Goal: Task Accomplishment & Management: Manage account settings

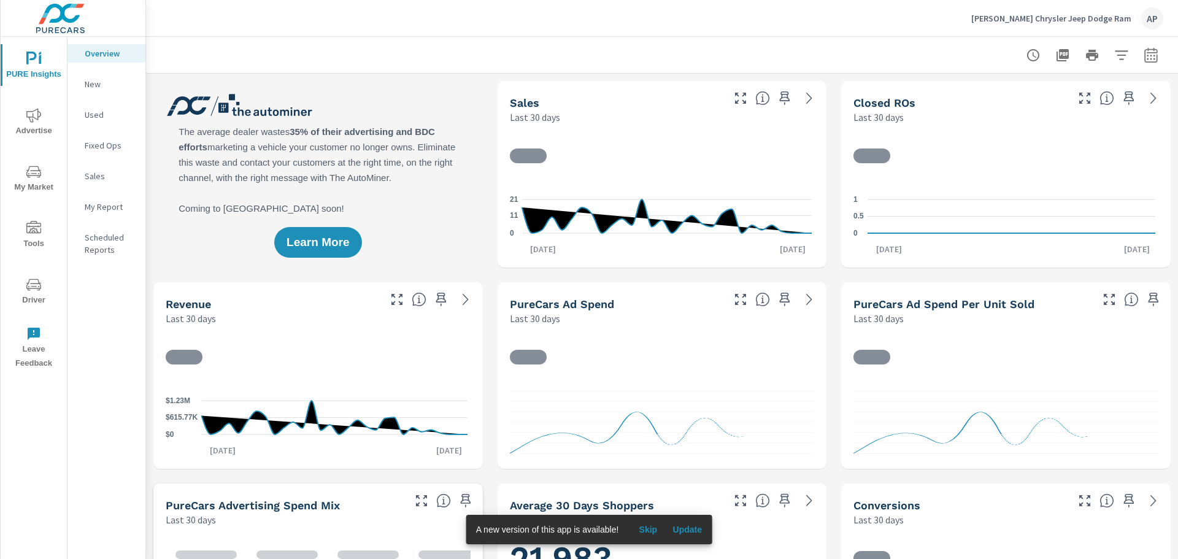
click at [33, 229] on icon "nav menu" at bounding box center [33, 228] width 15 height 15
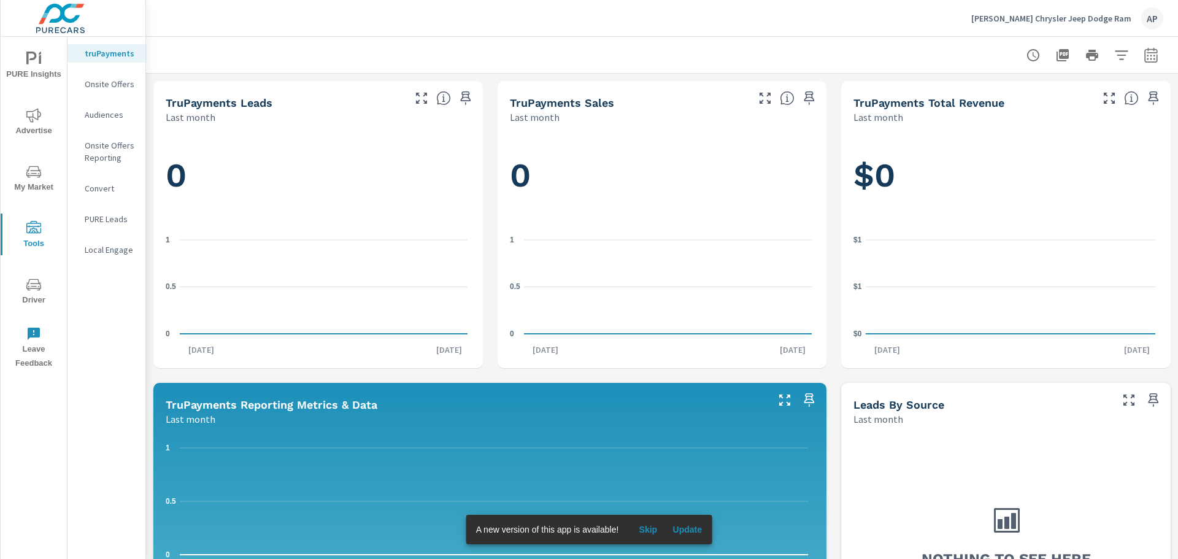
click at [119, 87] on p "Onsite Offers" at bounding box center [110, 84] width 51 height 12
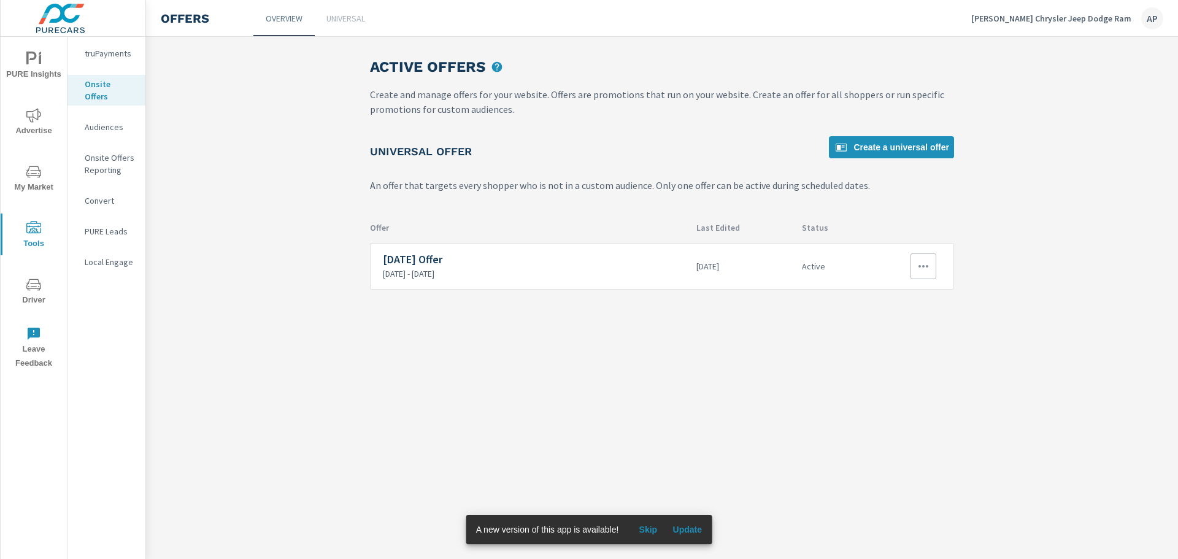
click at [934, 264] on button "button" at bounding box center [923, 266] width 26 height 26
click at [912, 287] on link "Edit" at bounding box center [903, 294] width 68 height 29
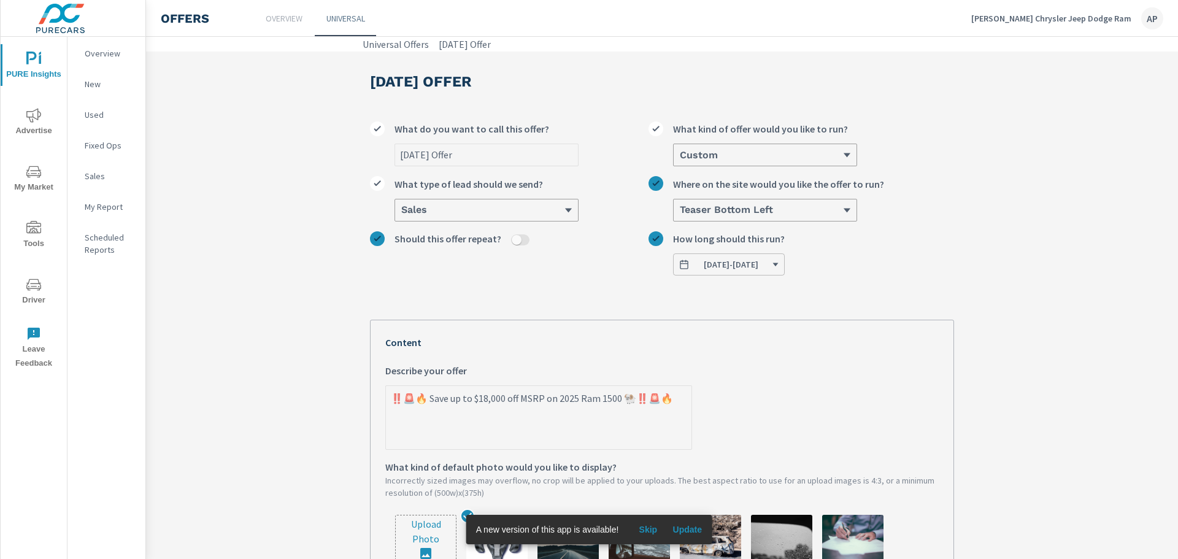
click at [493, 402] on textarea "‼️🚨🔥 Save up to $18,000 off MSRP on 2025 Ram 1500 🐏‼️🚨🔥" at bounding box center [539, 418] width 306 height 61
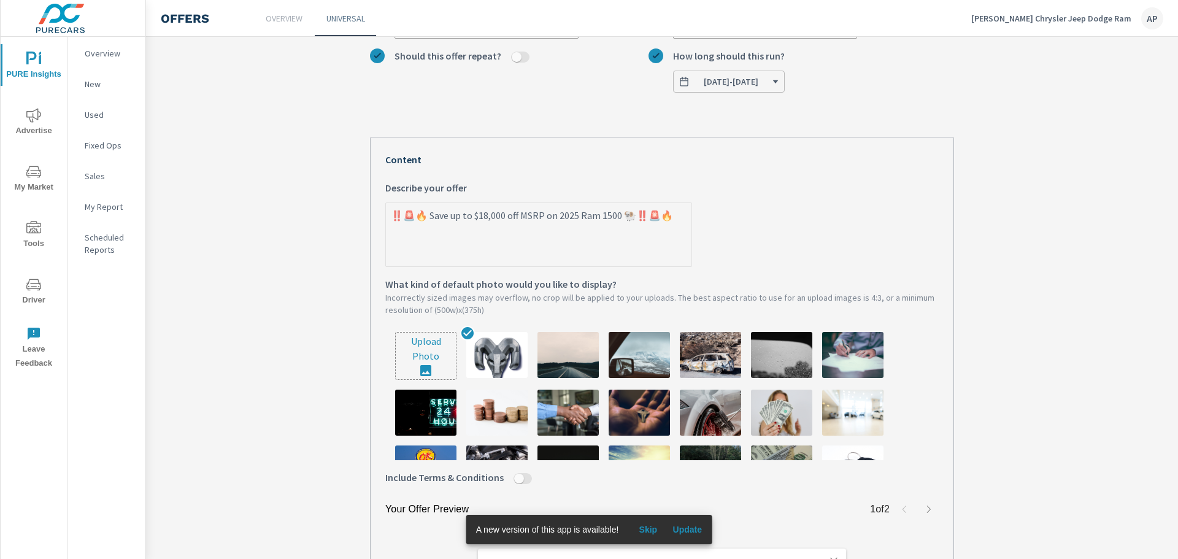
scroll to position [184, 0]
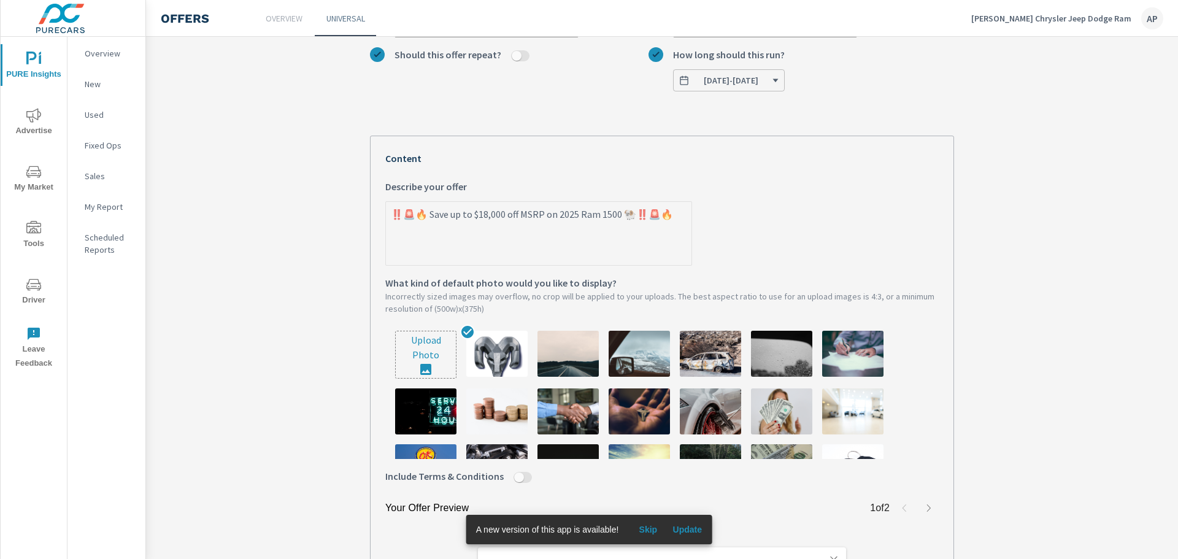
type textarea "x"
click at [546, 220] on textarea "‼️🚨🔥 Save up to $18,000 off MSRP on 2025 Ram 1500 🐏‼️🚨🔥" at bounding box center [539, 234] width 306 height 61
type textarea "‼️🚨🔥 Save up to $18,000 off MSRPon 2025 Ram 1500 🐏‼️🚨🔥"
type textarea "x"
type textarea "‼️🚨🔥 Save up to $18,000 off MSRon 2025 Ram 1500 🐏‼️🚨🔥"
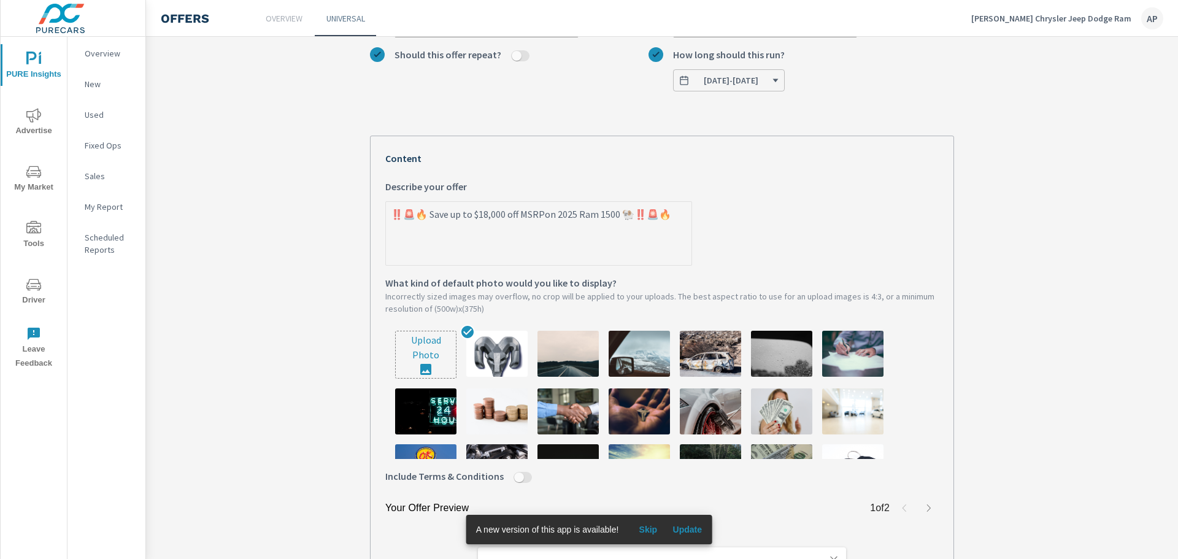
type textarea "x"
type textarea "‼️🚨🔥 Save up to $18,000 off MSon 2025 Ram 1500 🐏‼️🚨🔥"
type textarea "x"
type textarea "‼️🚨🔥 Save up to $18,000 off Mon 2025 Ram 1500 🐏‼️🚨🔥"
type textarea "x"
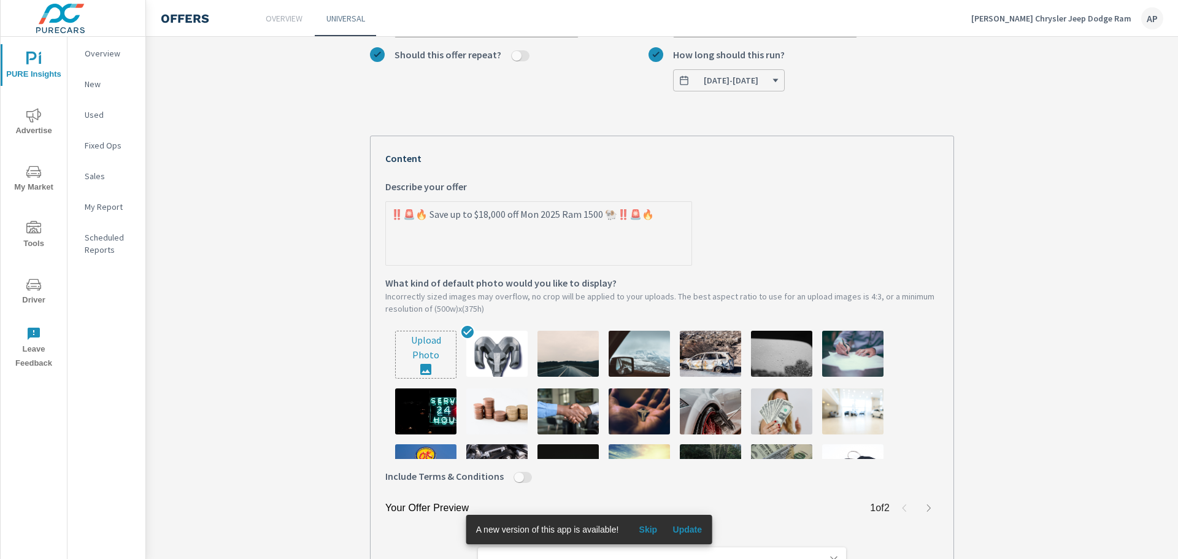
type textarea "‼️🚨🔥 Save up to $18,000 off on 2025 Ram 1500 🐏‼️🚨🔥"
type textarea "x"
drag, startPoint x: 553, startPoint y: 219, endPoint x: 559, endPoint y: 217, distance: 6.4
click at [553, 219] on textarea "‼️🚨🔥 Save up to $18,000 off on 2025 Ram 1500 🐏‼️🚨🔥" at bounding box center [539, 234] width 306 height 61
type textarea "‼️🚨🔥 Save up to $18,000 off on 2025Ram 1500 🐏‼️🚨🔥"
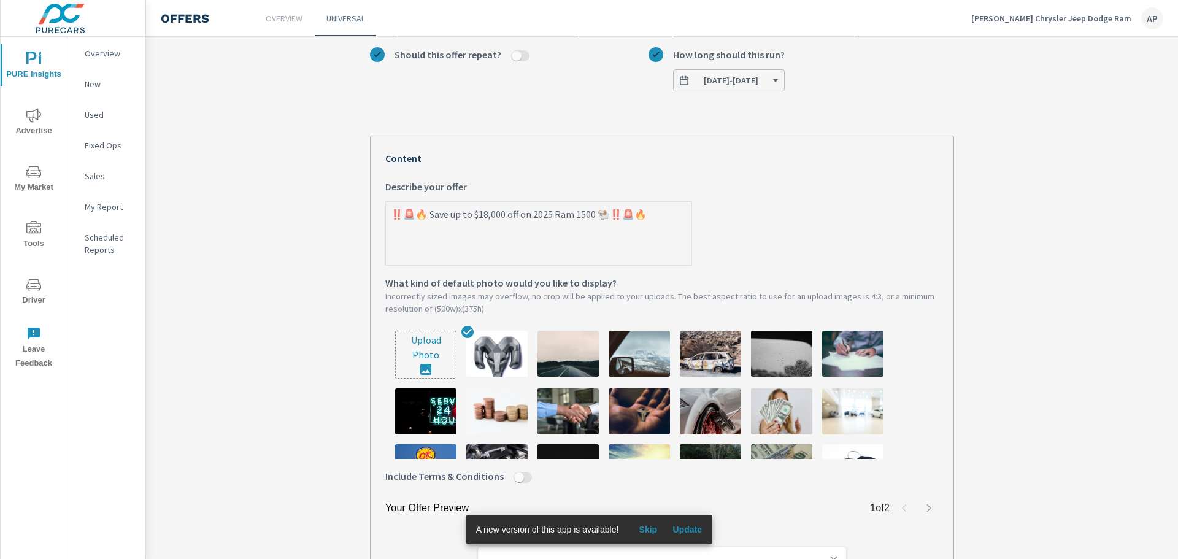
type textarea "x"
type textarea "‼️🚨🔥 Save up to $18,000 off on 202Ram 1500 🐏‼️🚨🔥"
type textarea "x"
type textarea "‼️🚨🔥 Save up to $18,000 off on 20Ram 1500 🐏‼️🚨🔥"
type textarea "x"
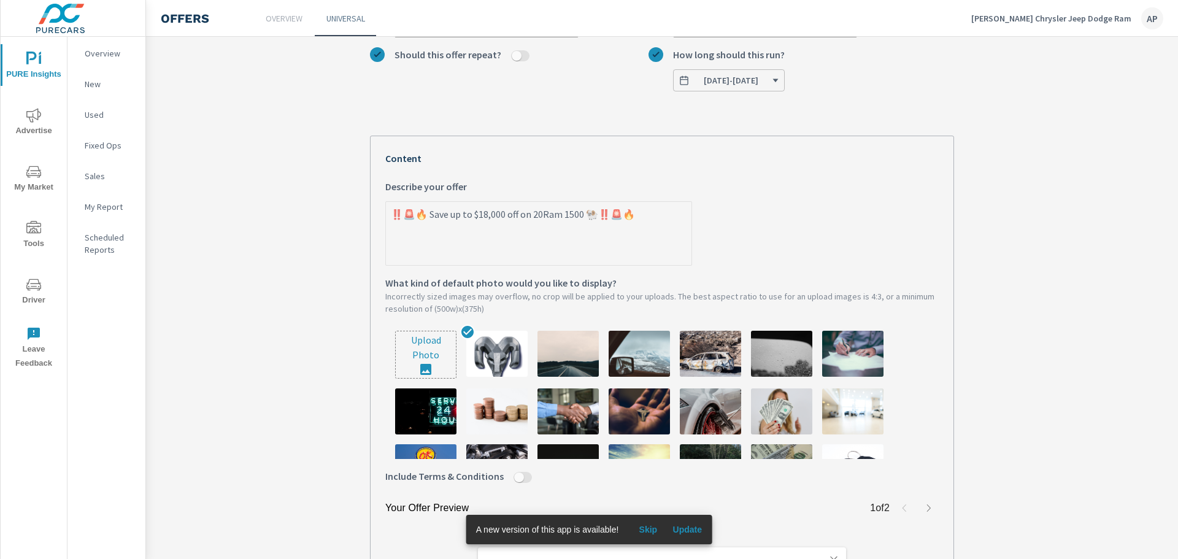
type textarea "‼️🚨🔥 Save up to $18,000 off on 2Ram 1500 🐏‼️🚨🔥"
type textarea "x"
type textarea "‼️🚨🔥 Save up to $18,000 off on Ram 1500 🐏‼️🚨🔥"
type textarea "x"
type textarea "‼️🚨🔥 Save up to $18,000 off on sRam 1500 🐏‼️🚨🔥"
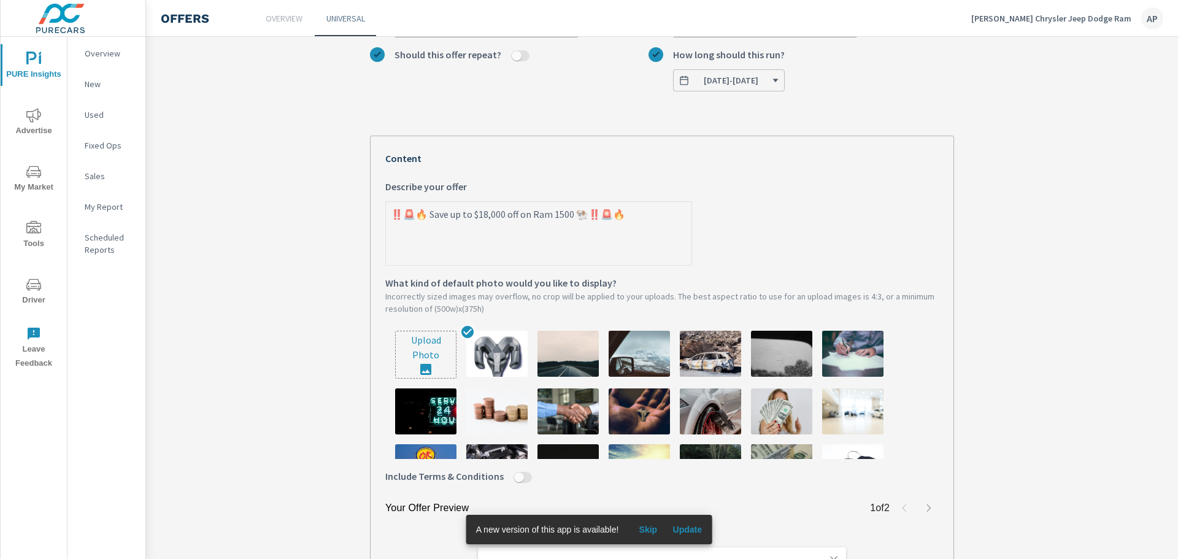
type textarea "x"
type textarea "‼️🚨🔥 Save up to $18,000 off on seRam 1500 🐏‼️🚨🔥"
type textarea "x"
type textarea "‼️🚨🔥 Save up to $18,000 off on selRam 1500 🐏‼️🚨🔥"
type textarea "x"
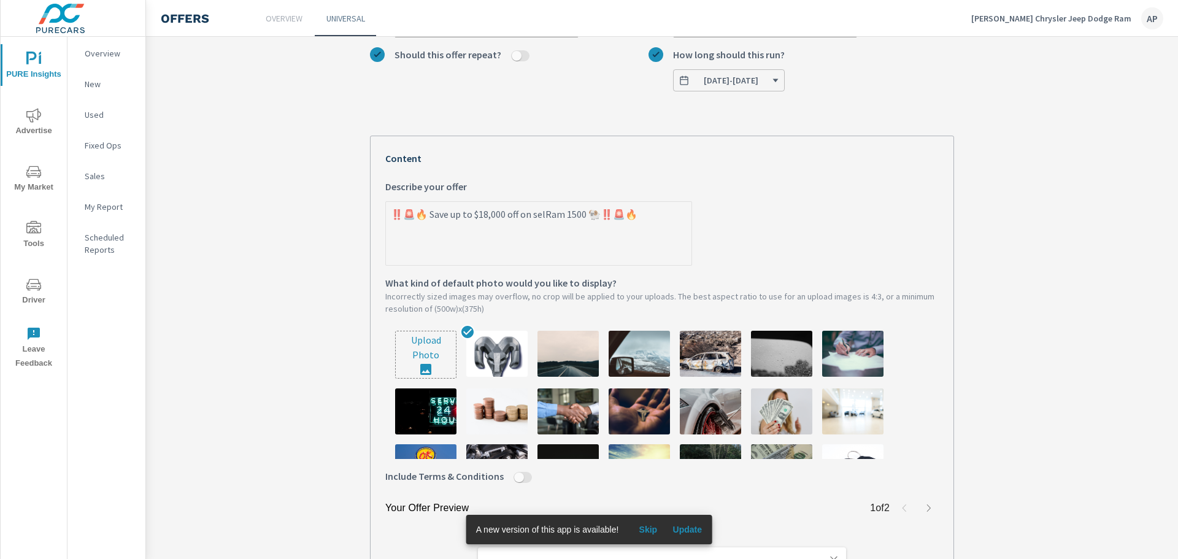
type textarea "‼️🚨🔥 Save up to $18,000 off on seleRam 1500 🐏‼️🚨🔥"
type textarea "x"
type textarea "‼️🚨🔥 Save up to $18,000 off on selecRam 1500 🐏‼️🚨🔥"
type textarea "x"
type textarea "‼️🚨🔥 Save up to $18,000 off on selectRam 1500 🐏‼️🚨🔥"
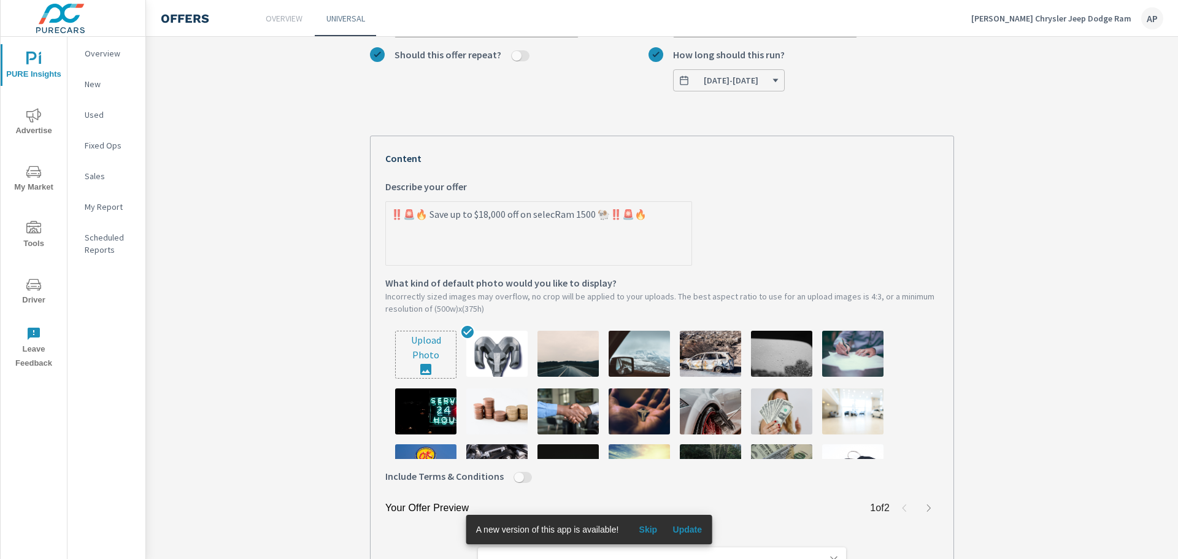
type textarea "x"
type textarea "‼️🚨🔥 Save up to $18,000 off on select Ram 1500 🐏‼️🚨🔥"
type textarea "x"
click at [590, 218] on textarea "‼️🚨🔥 Save up to $18,000 off on select Ram 1500 🐏‼️🚨🔥" at bounding box center [539, 234] width 306 height 61
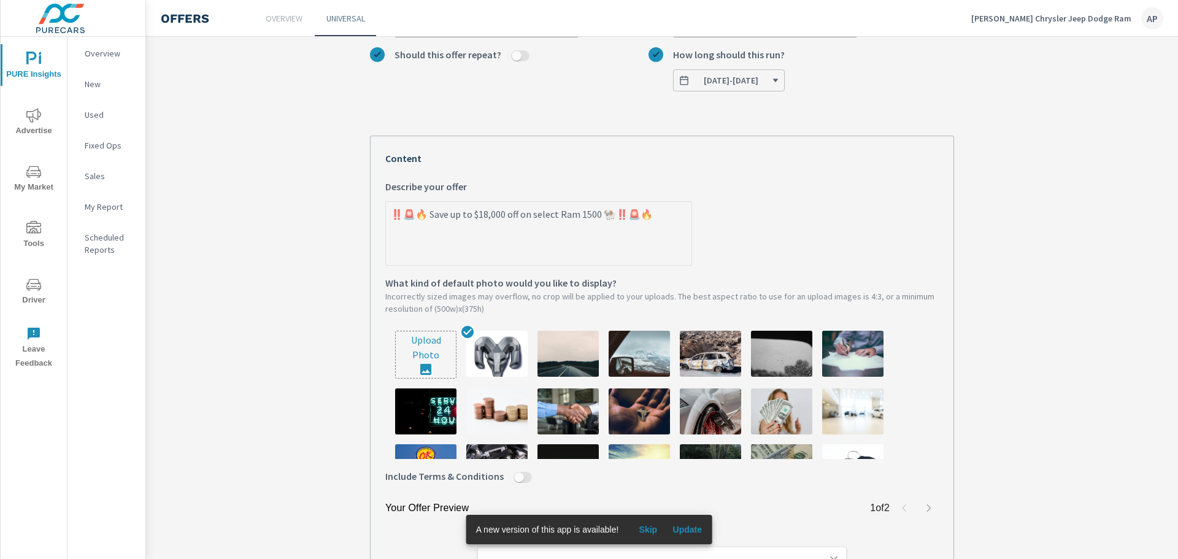
type textarea "‼️🚨🔥 Save up to $18,000 off on select Ram T🐏‼️🚨🔥"
type textarea "x"
type textarea "‼️🚨🔥 Save up to $18,000 off on select Ram Tr🐏‼️🚨🔥"
type textarea "x"
type textarea "‼️🚨🔥 Save up to $18,000 off on select Ram Tru🐏‼️🚨🔥"
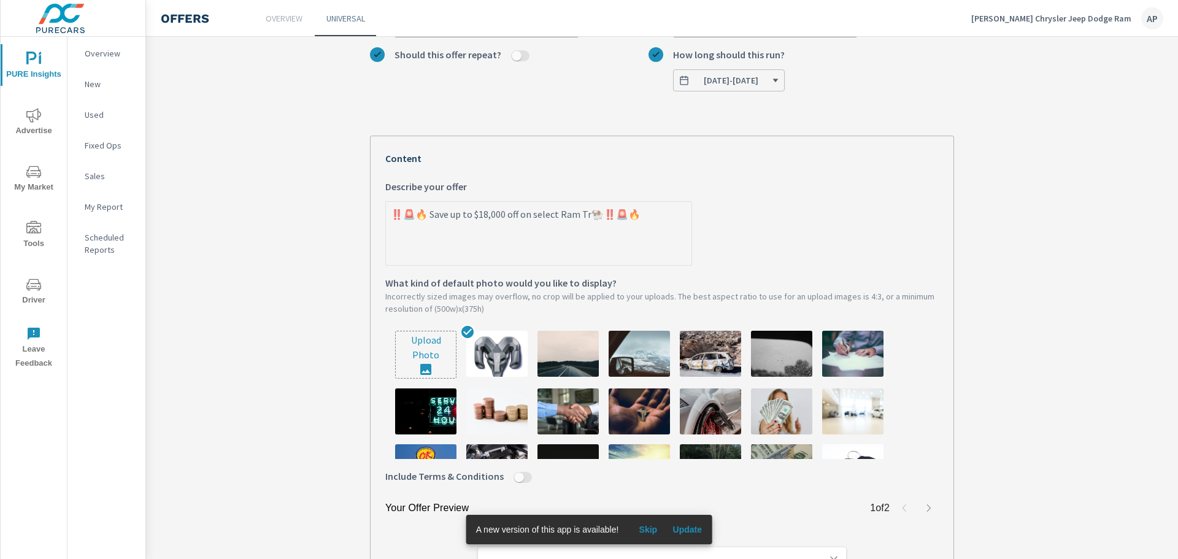
type textarea "x"
type textarea "‼️🚨🔥 Save up to $18,000 off on select Ram Truc🐏‼️🚨🔥"
type textarea "x"
type textarea "‼️🚨🔥 Save up to $18,000 off on select Ram Truck🐏‼️🚨🔥"
type textarea "x"
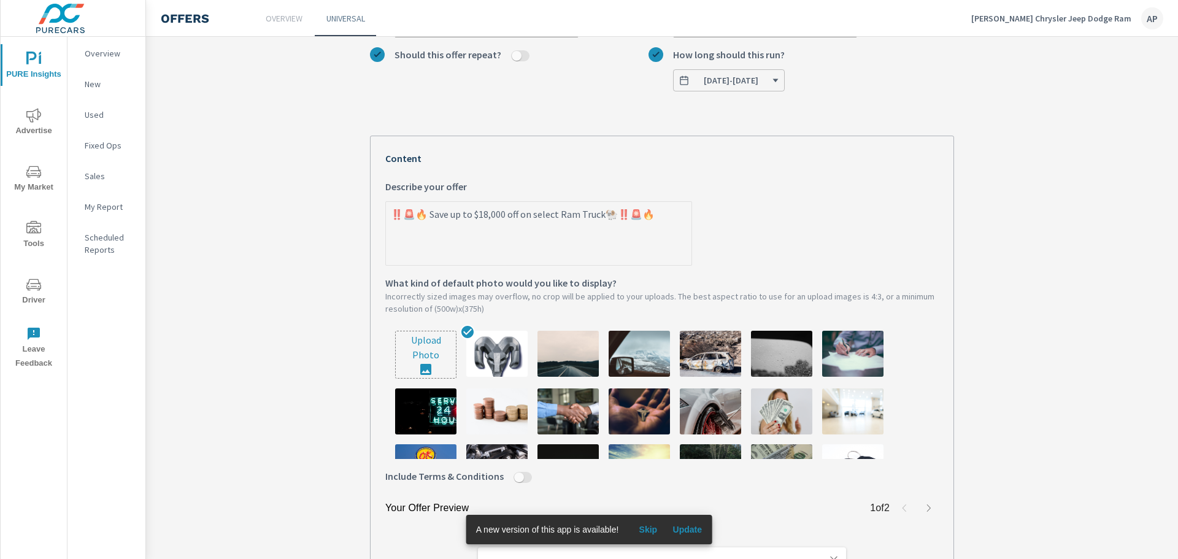
type textarea "‼️🚨🔥 Save up to $18,000 off on select Ram Trucks🐏‼️🚨🔥"
type textarea "x"
click at [568, 250] on textarea "‼️🚨🔥 Save up to $18,000 off on select Ram Trucks🐏‼️🚨🔥" at bounding box center [539, 234] width 306 height 61
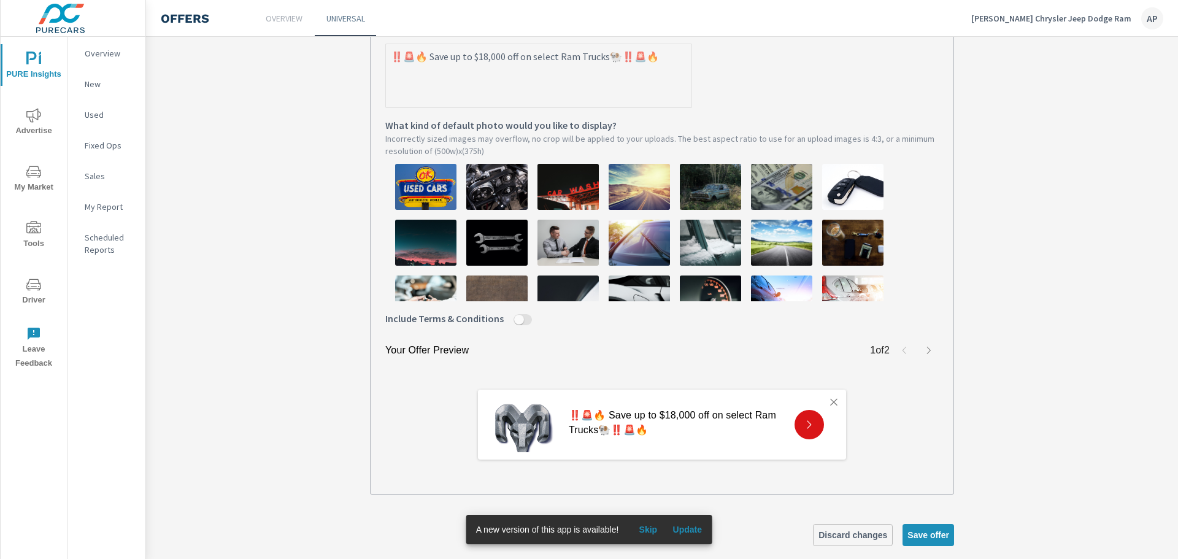
scroll to position [361, 0]
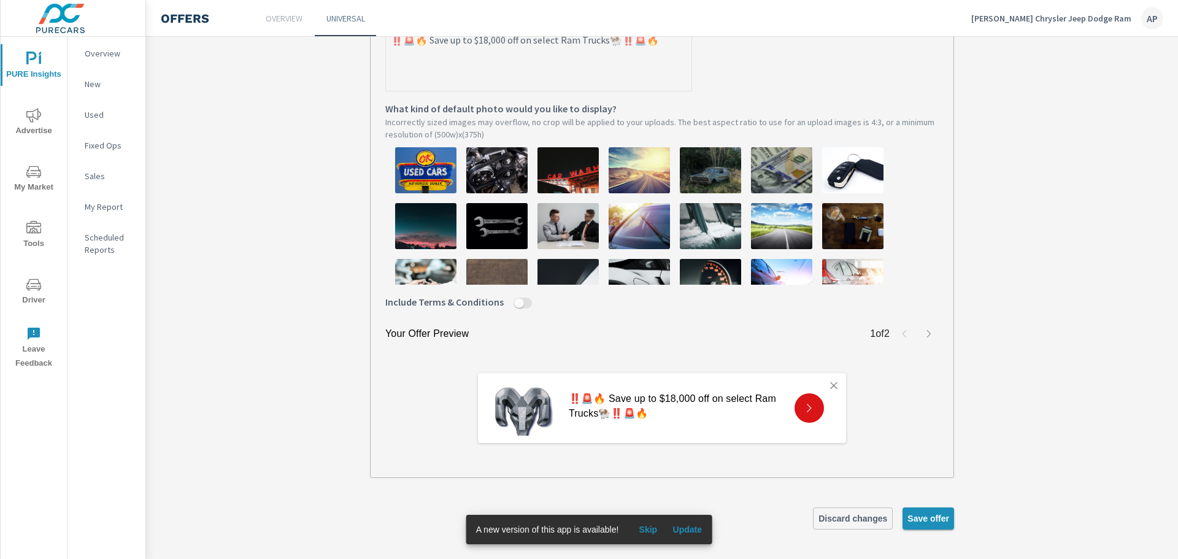
type textarea "‼️🚨🔥 Save up to $18,000 off on select Ram Trucks🐏‼️🚨🔥"
click at [933, 520] on span "Save offer" at bounding box center [928, 518] width 42 height 11
type textarea "x"
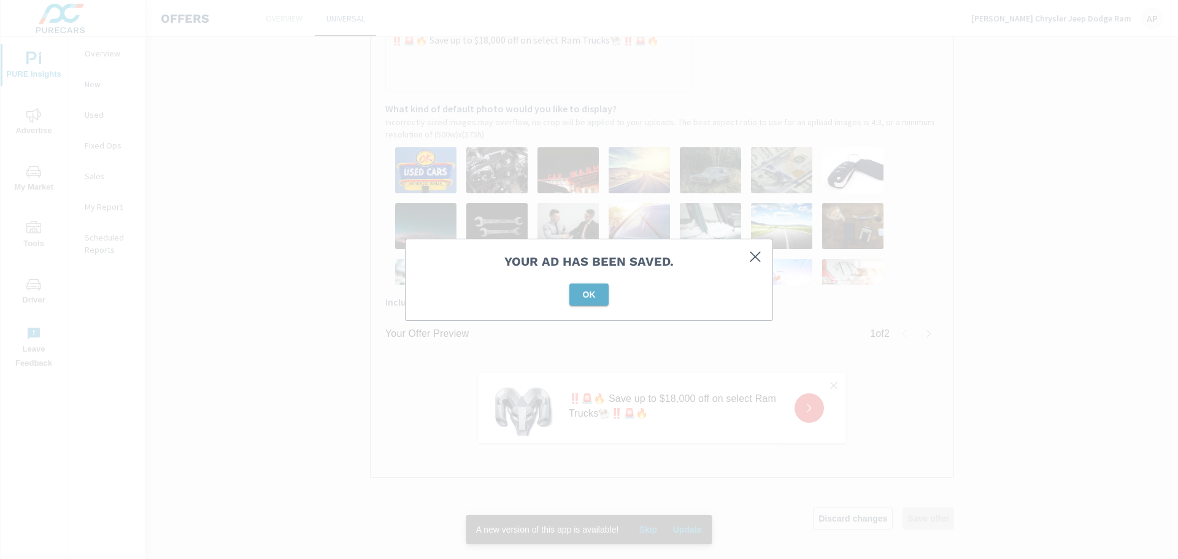
click at [572, 291] on button "OK" at bounding box center [588, 294] width 39 height 22
